Goal: Information Seeking & Learning: Learn about a topic

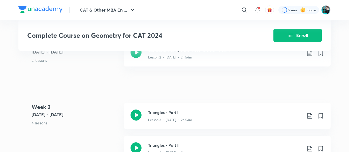
scroll to position [259, 0]
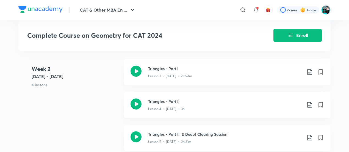
scroll to position [288, 0]
